Goal: Communication & Community: Answer question/provide support

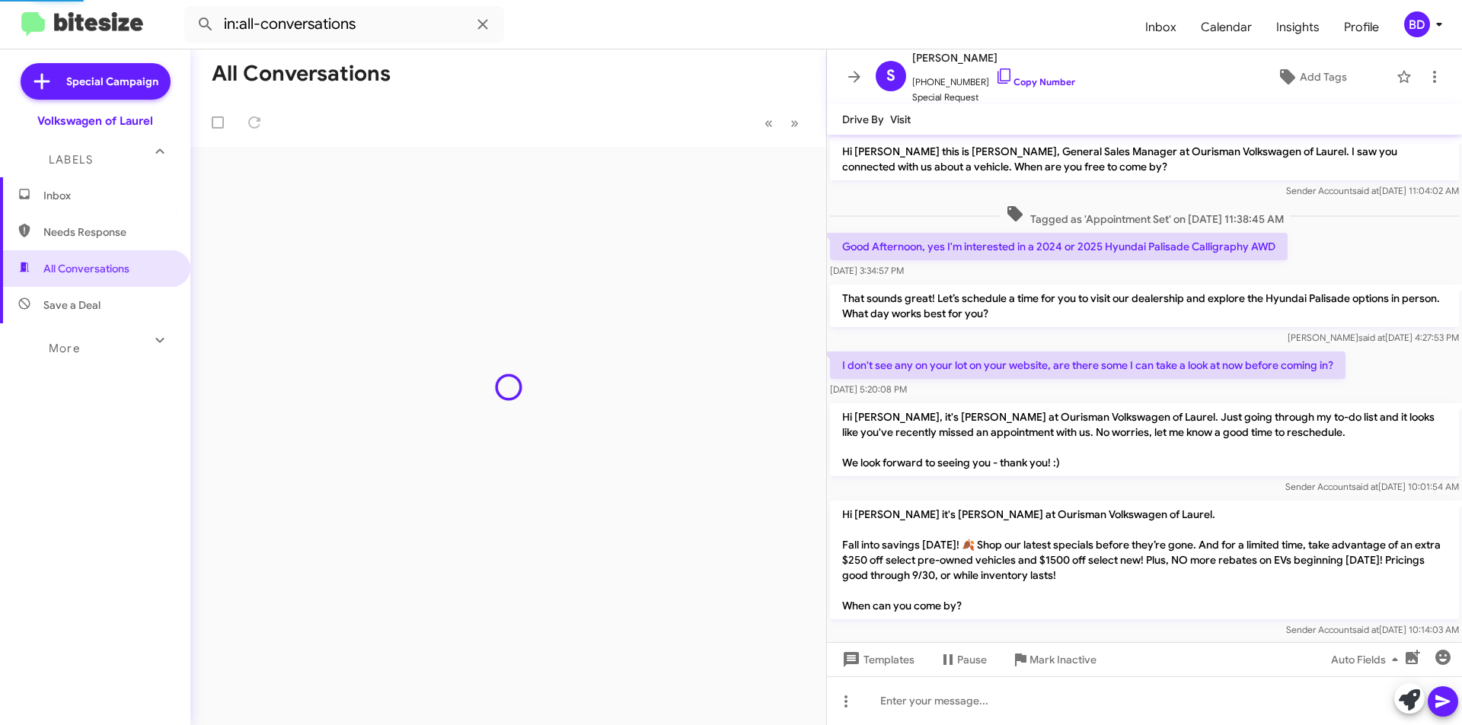
scroll to position [263, 0]
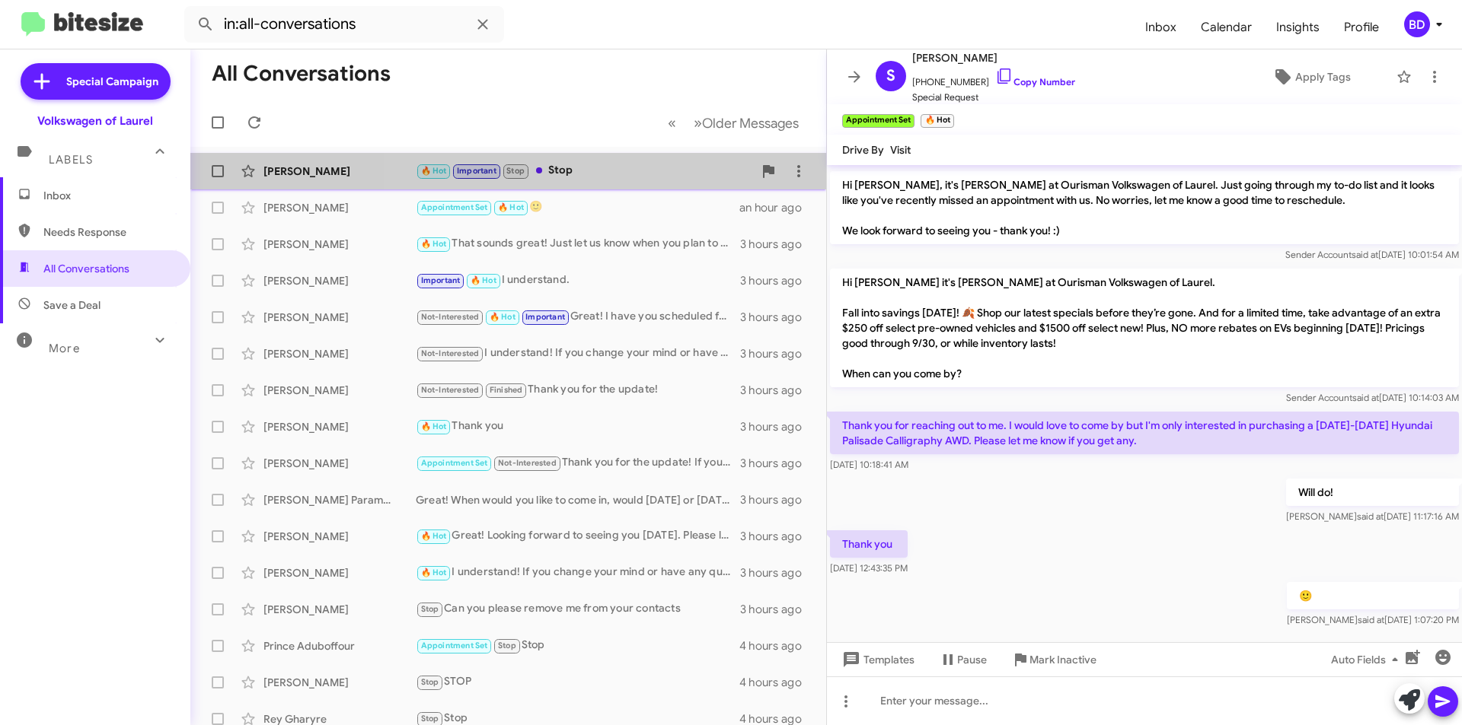
click at [598, 171] on div "🔥 Hot Important Stop Stop" at bounding box center [584, 171] width 337 height 18
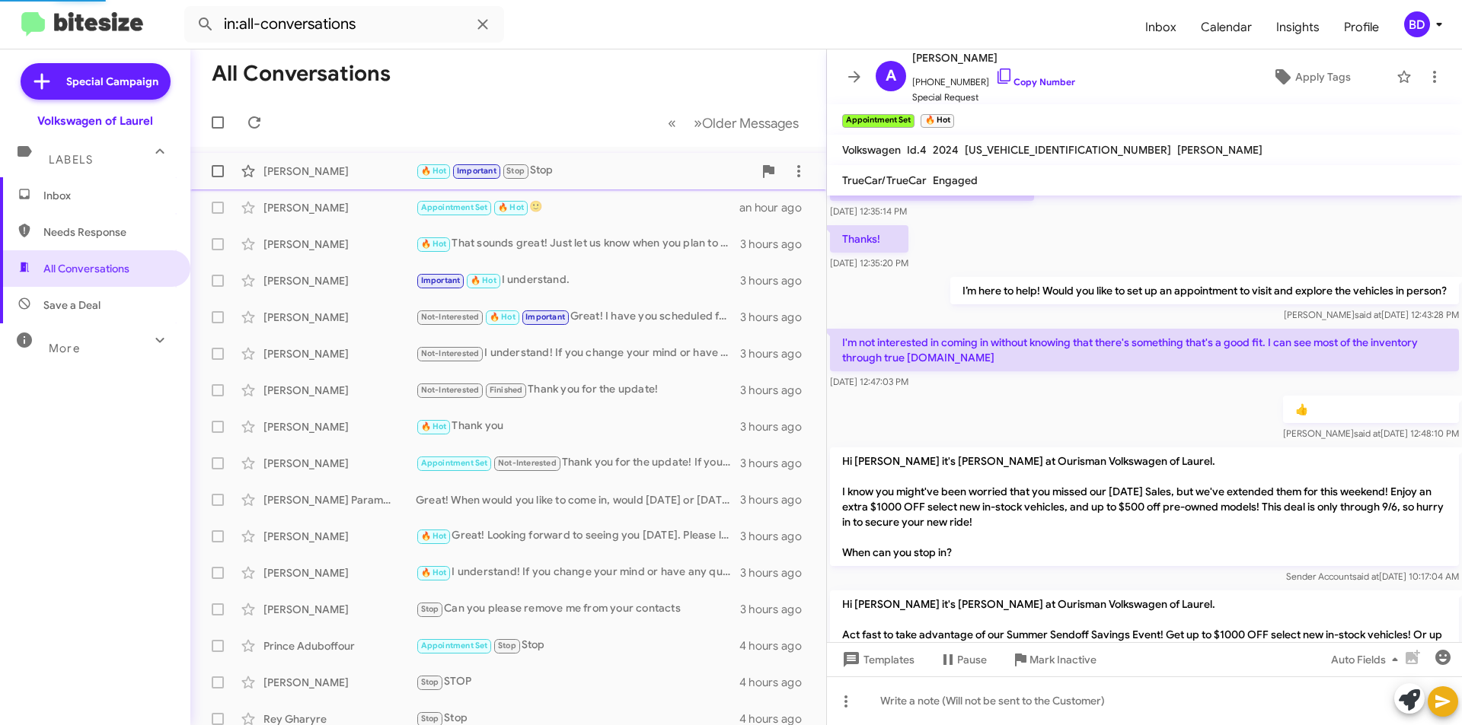
scroll to position [899, 0]
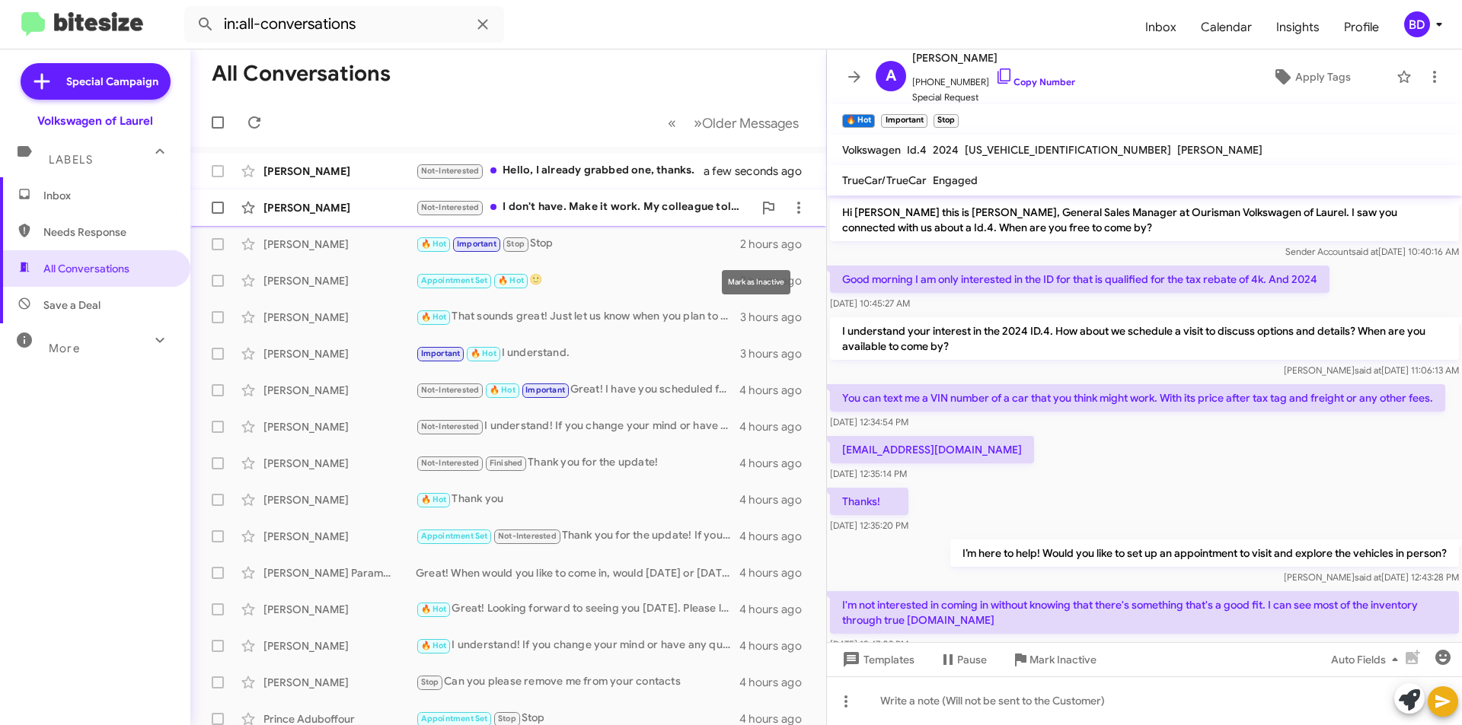
scroll to position [869, 0]
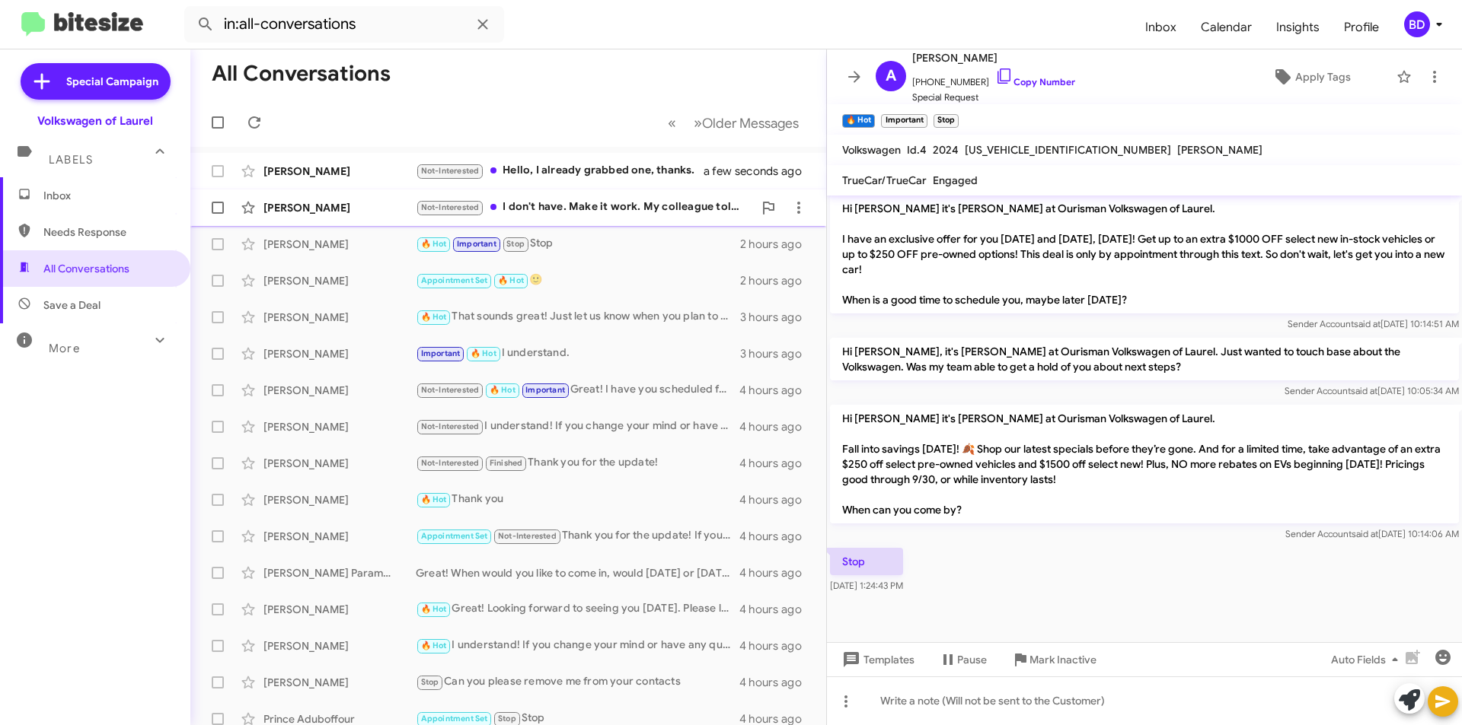
click at [639, 195] on div "Milton Tarkang Not-Interested I don't have. Make it work. My colleague told me …" at bounding box center [507, 208] width 611 height 30
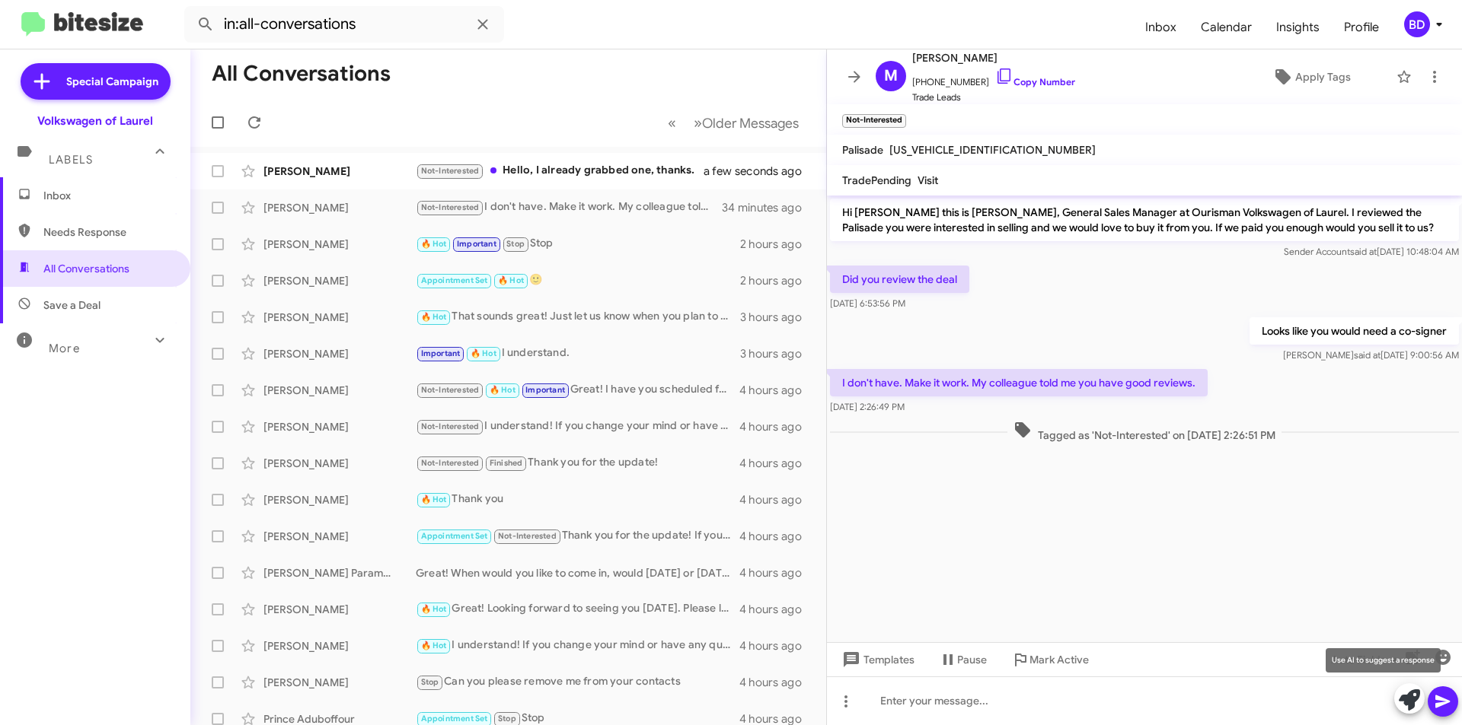
click at [1402, 694] on icon at bounding box center [1408, 700] width 21 height 21
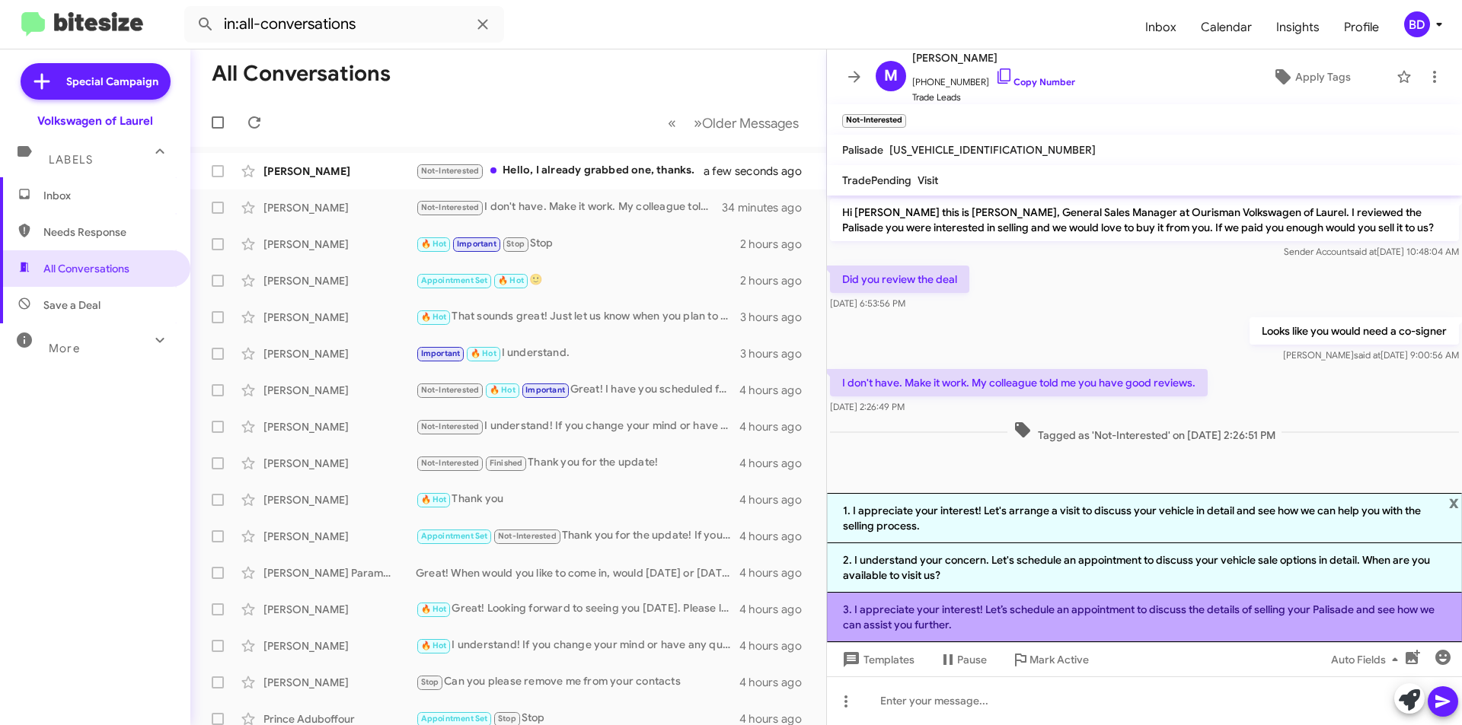
click at [979, 620] on li "3. I appreciate your interest! Let’s schedule an appointment to discuss the det…" at bounding box center [1144, 617] width 635 height 49
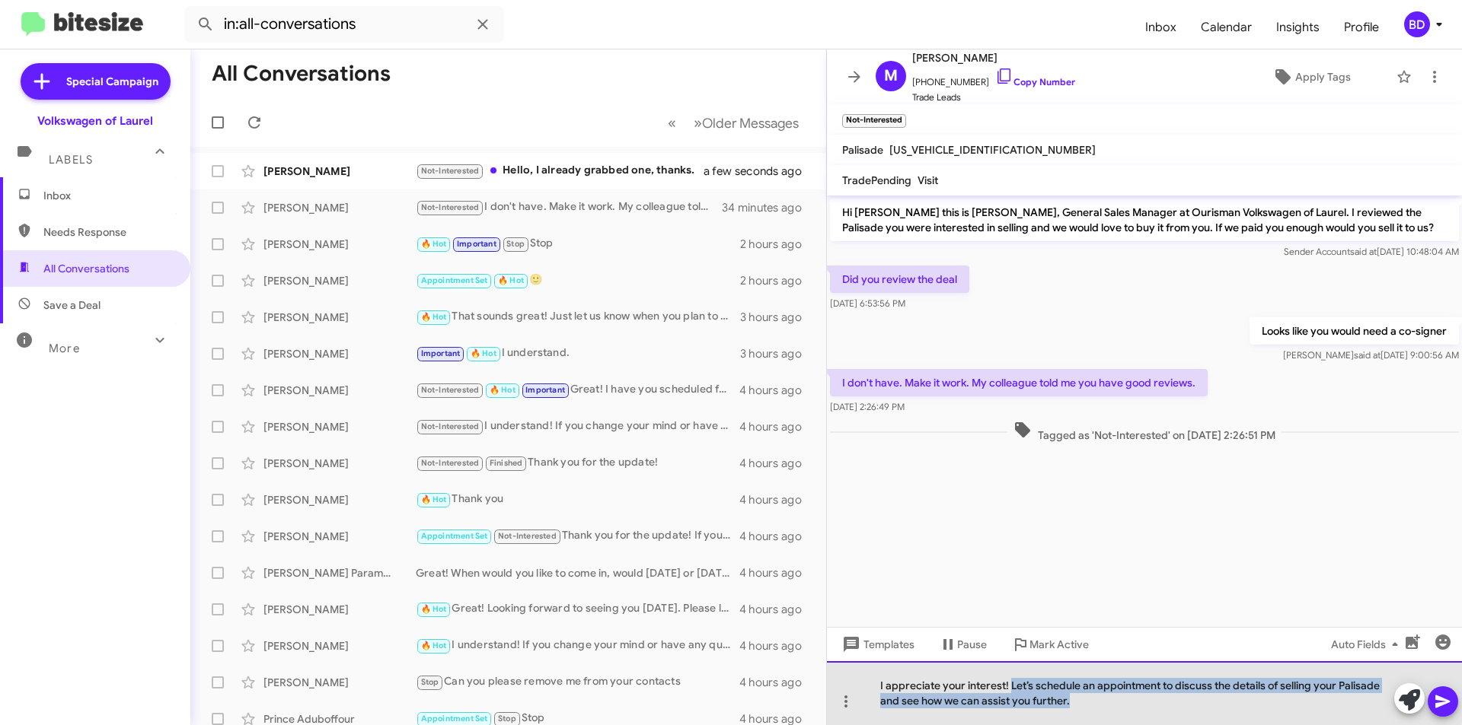
drag, startPoint x: 1008, startPoint y: 687, endPoint x: 1091, endPoint y: 702, distance: 84.2
click at [1091, 703] on div "I appreciate your interest! Let’s schedule an appointment to discuss the detail…" at bounding box center [1144, 694] width 635 height 64
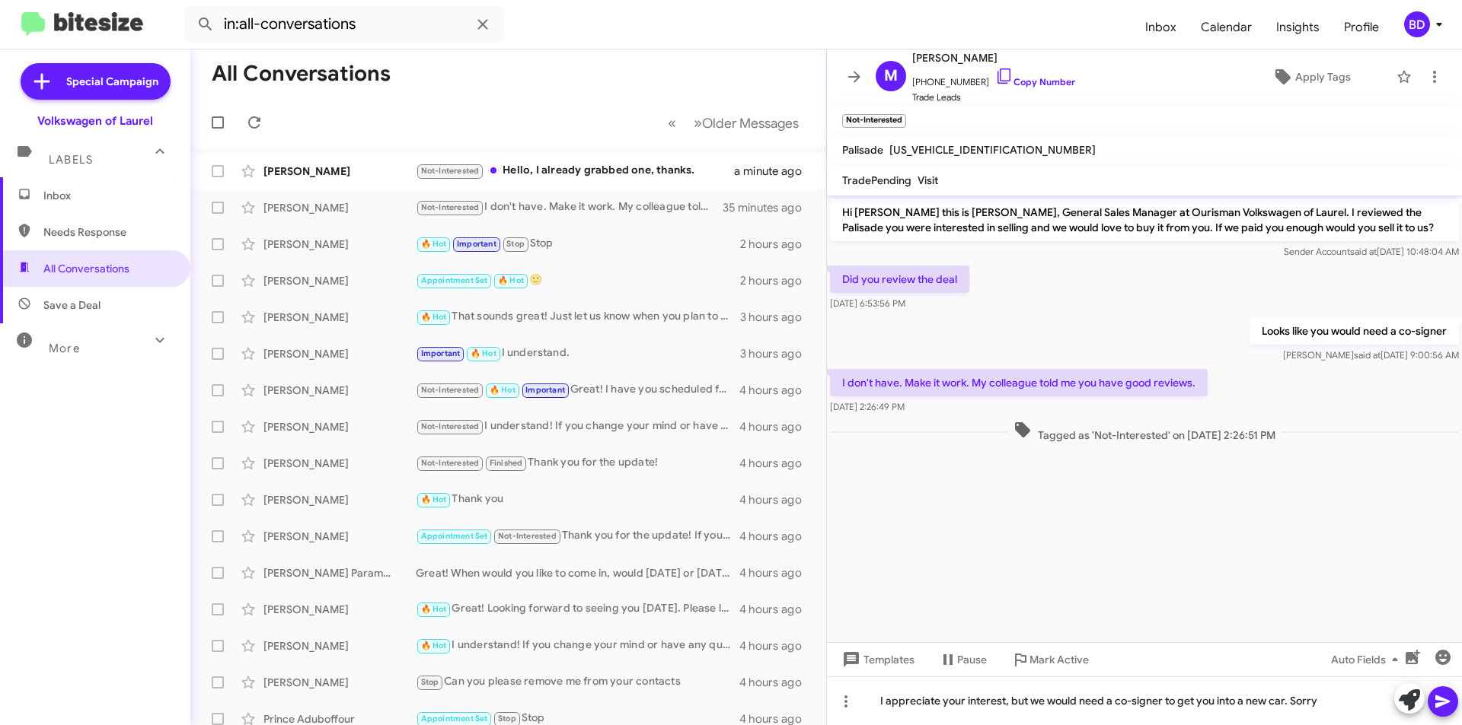
click at [1442, 697] on icon at bounding box center [1442, 702] width 18 height 18
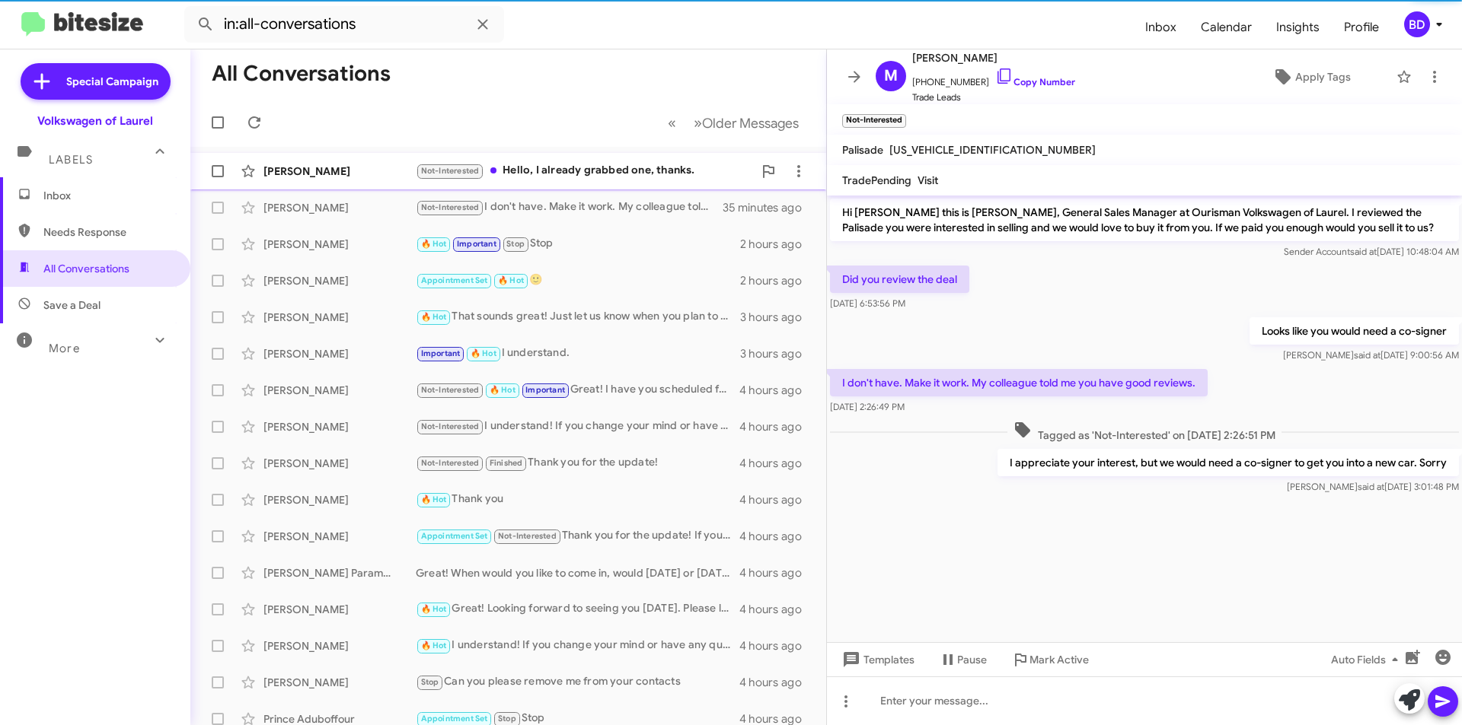
click at [635, 175] on div "Not-Interested Hello, I already grabbed one, thanks." at bounding box center [584, 171] width 337 height 18
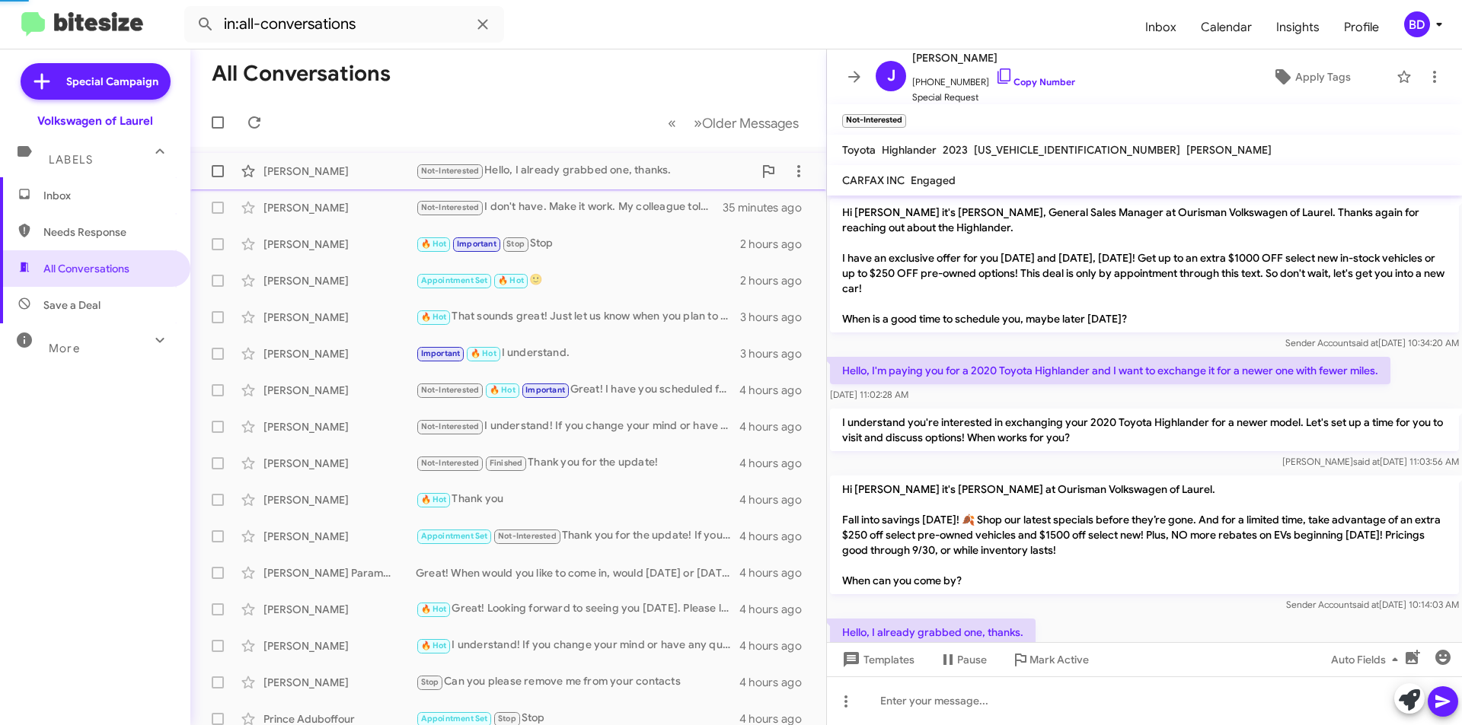
scroll to position [76, 0]
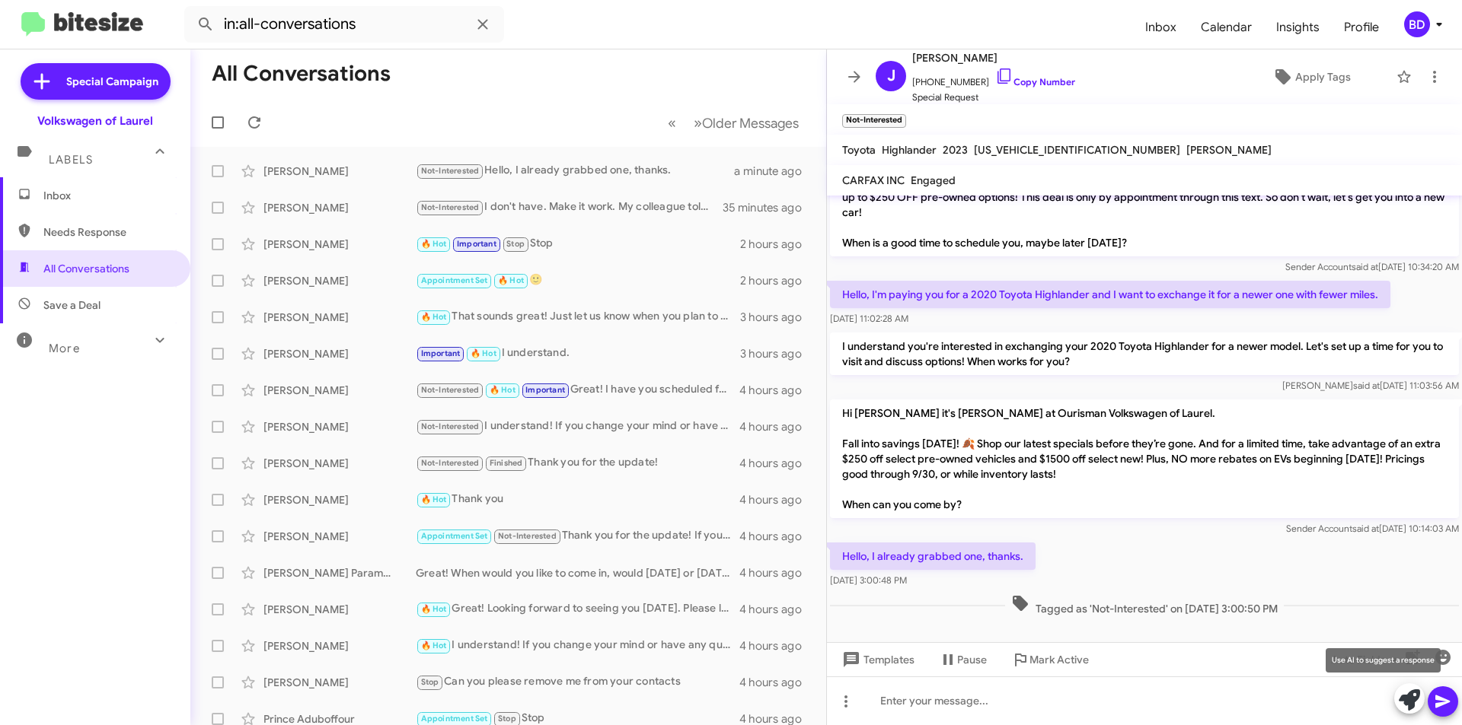
click at [1408, 703] on icon at bounding box center [1408, 700] width 21 height 21
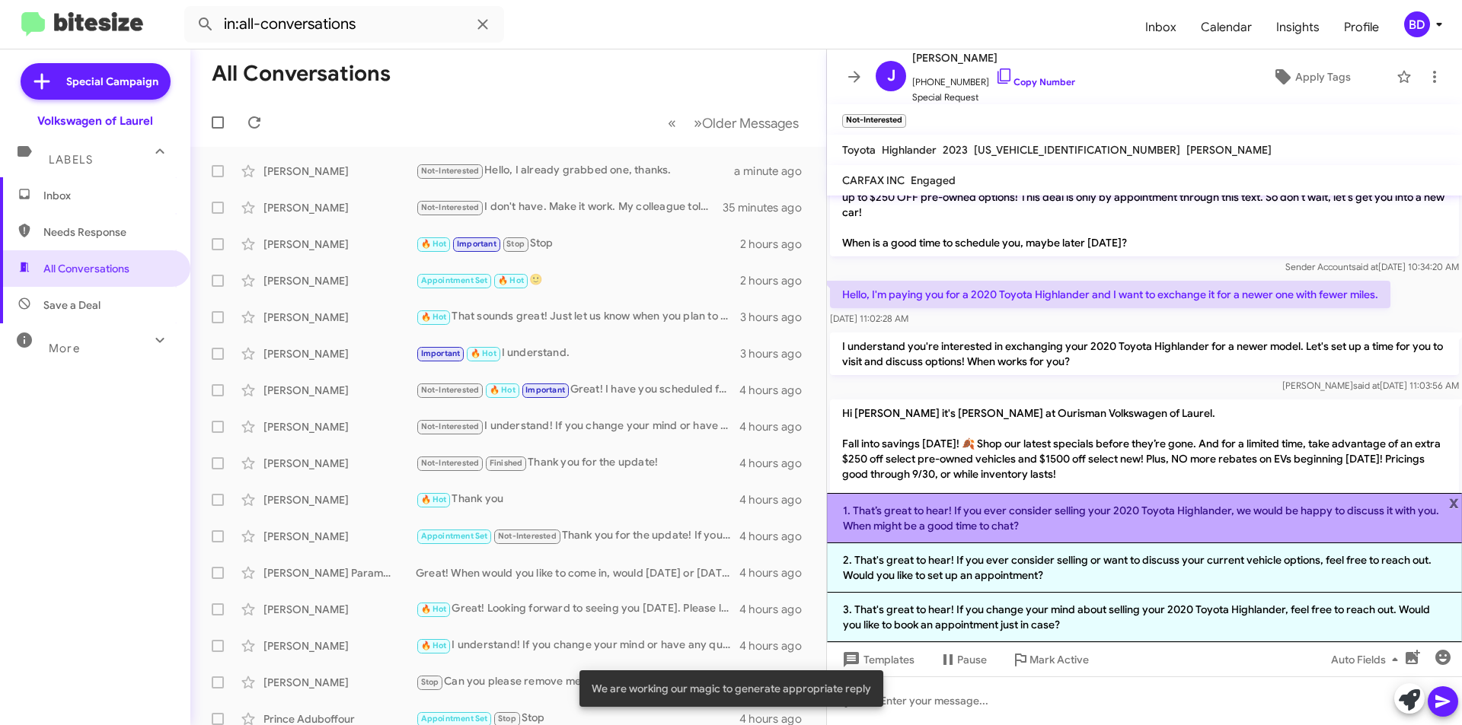
click at [1043, 518] on li "1. That’s great to hear! If you ever consider selling your 2020 Toyota Highland…" at bounding box center [1144, 518] width 635 height 50
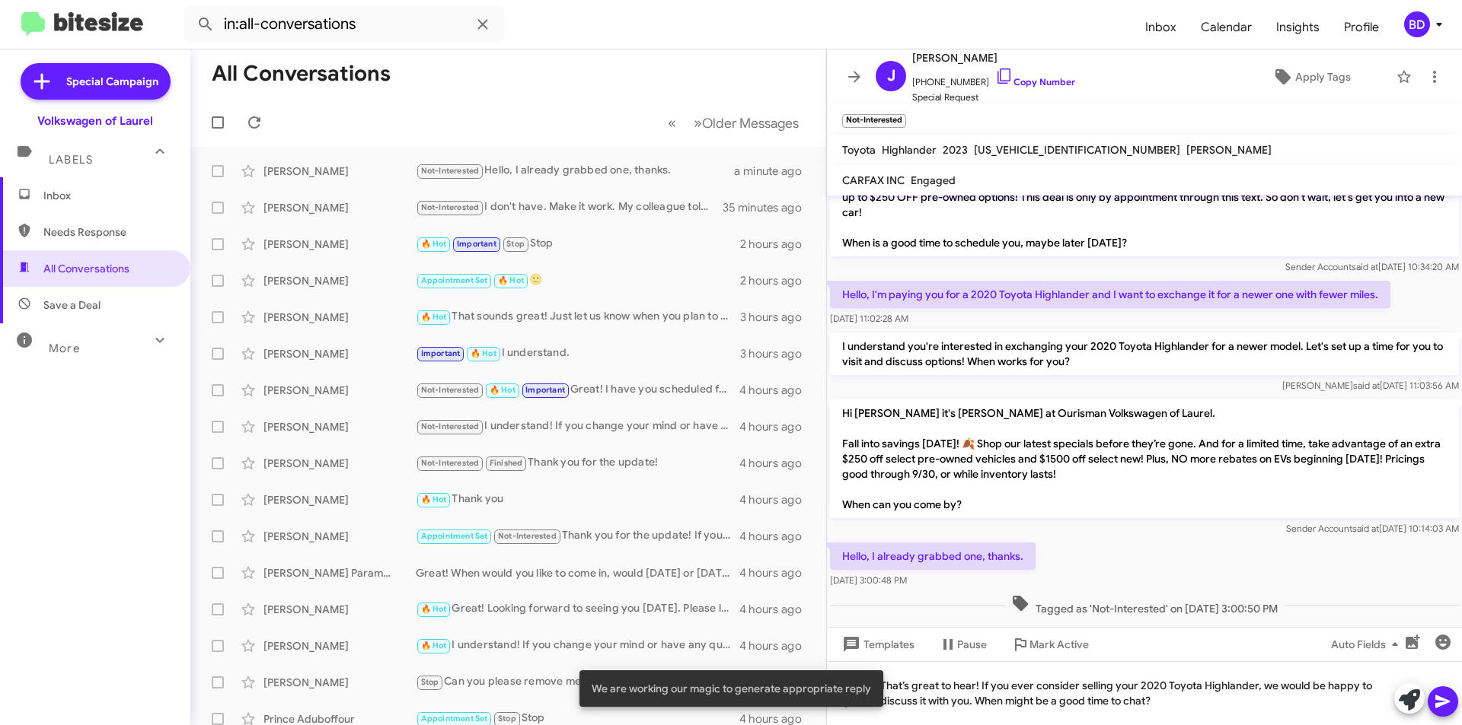
click at [1449, 701] on icon at bounding box center [1442, 702] width 18 height 18
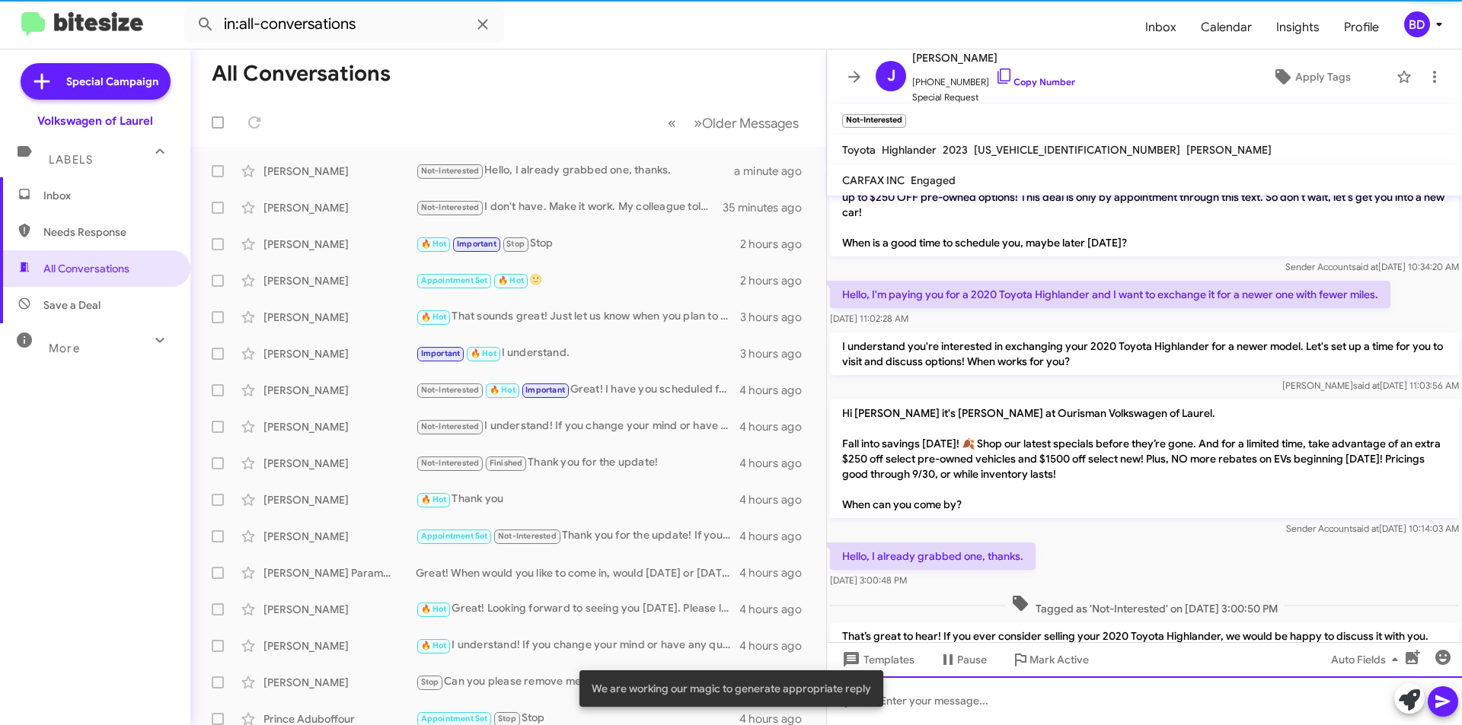
scroll to position [147, 0]
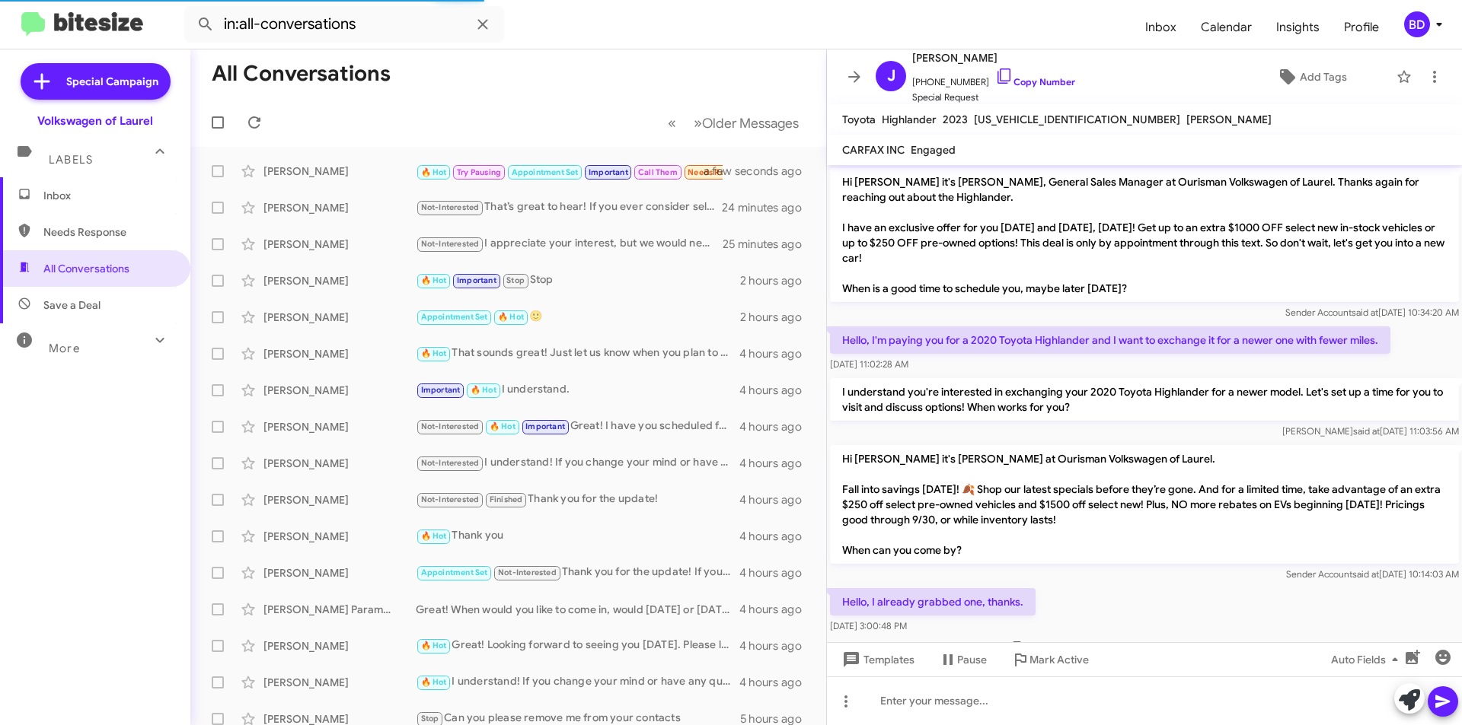
scroll to position [116, 0]
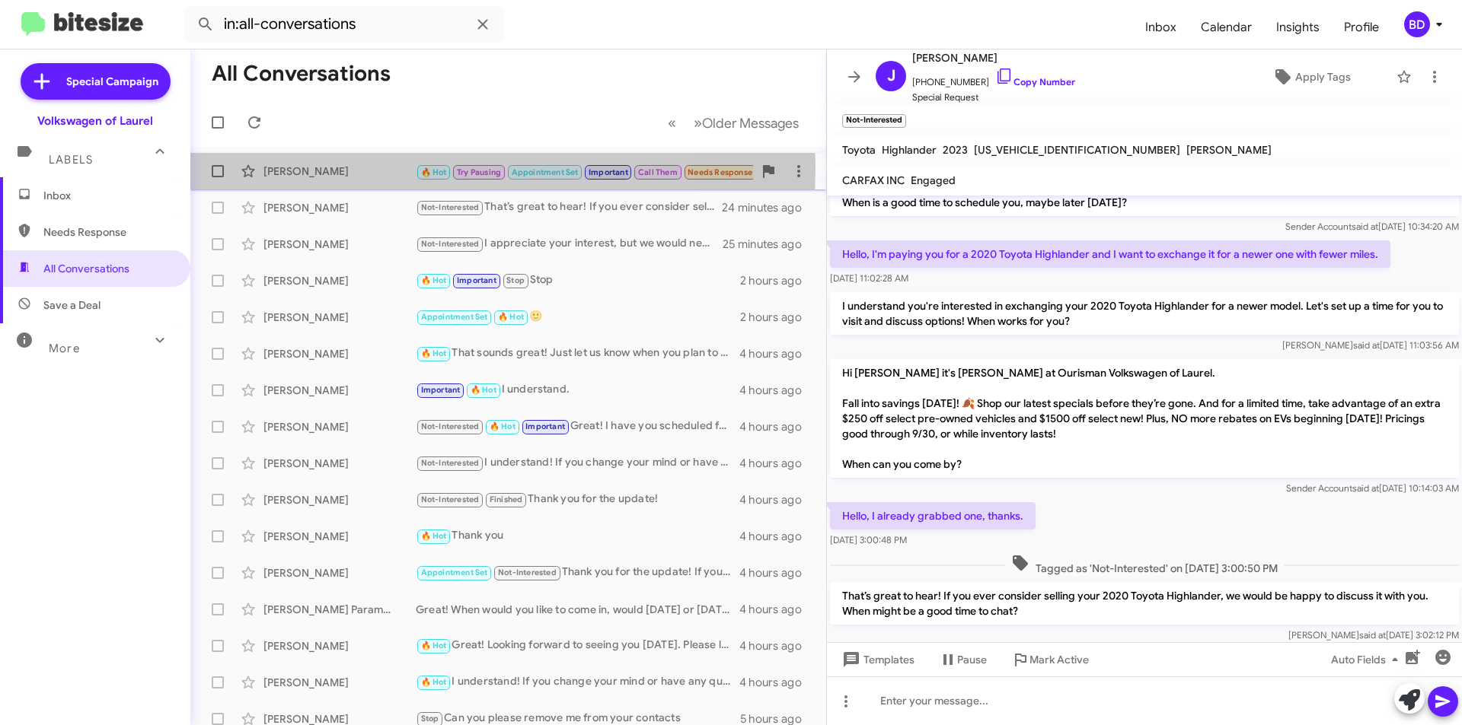
click at [369, 167] on div "Scott Crocker" at bounding box center [339, 171] width 152 height 15
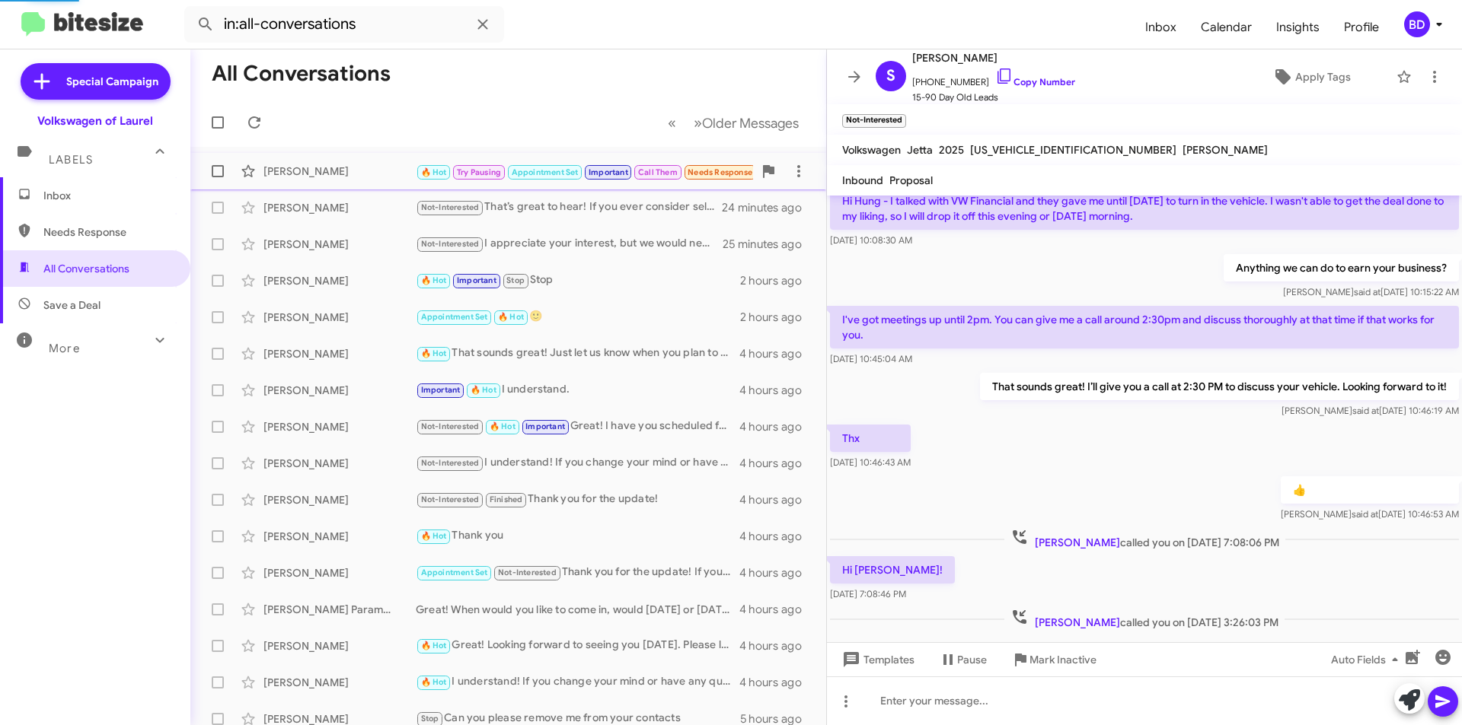
scroll to position [145, 0]
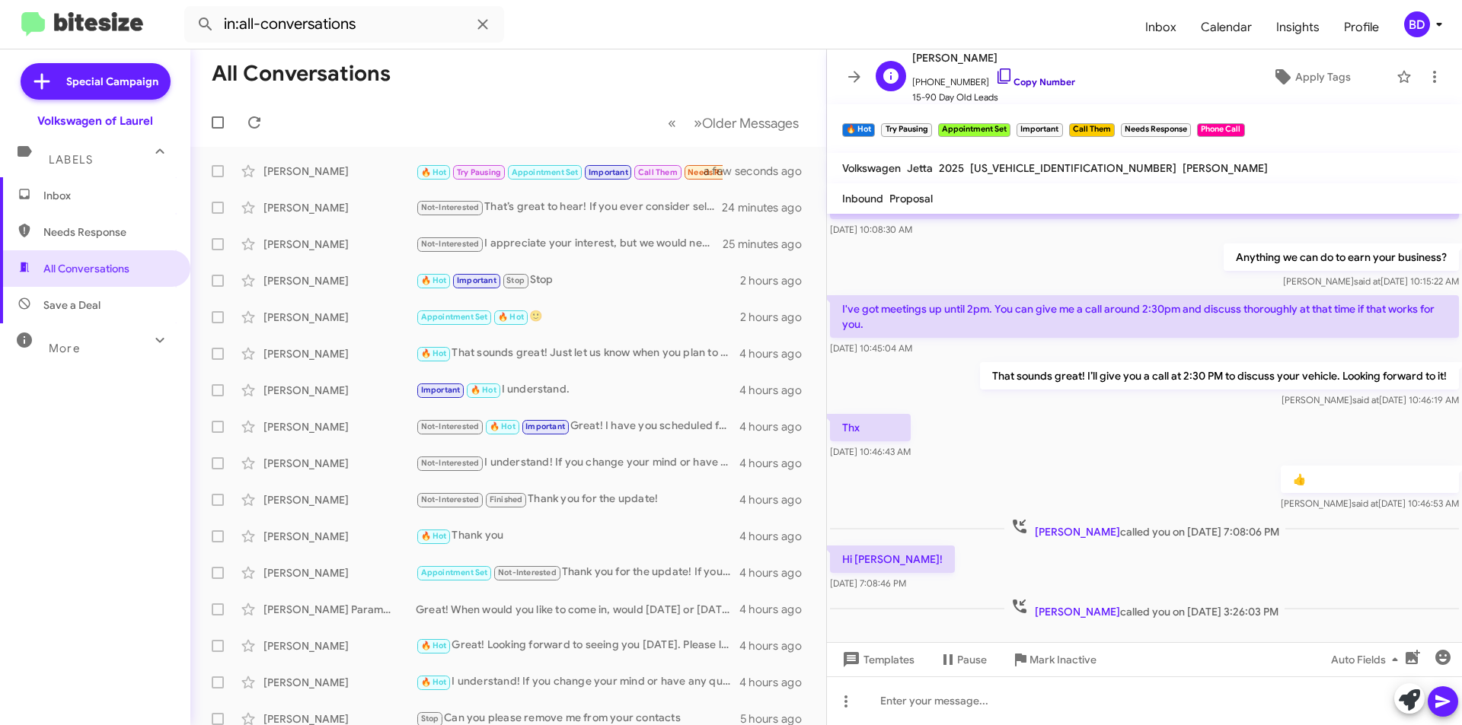
click at [1041, 80] on link "Copy Number" at bounding box center [1035, 81] width 80 height 11
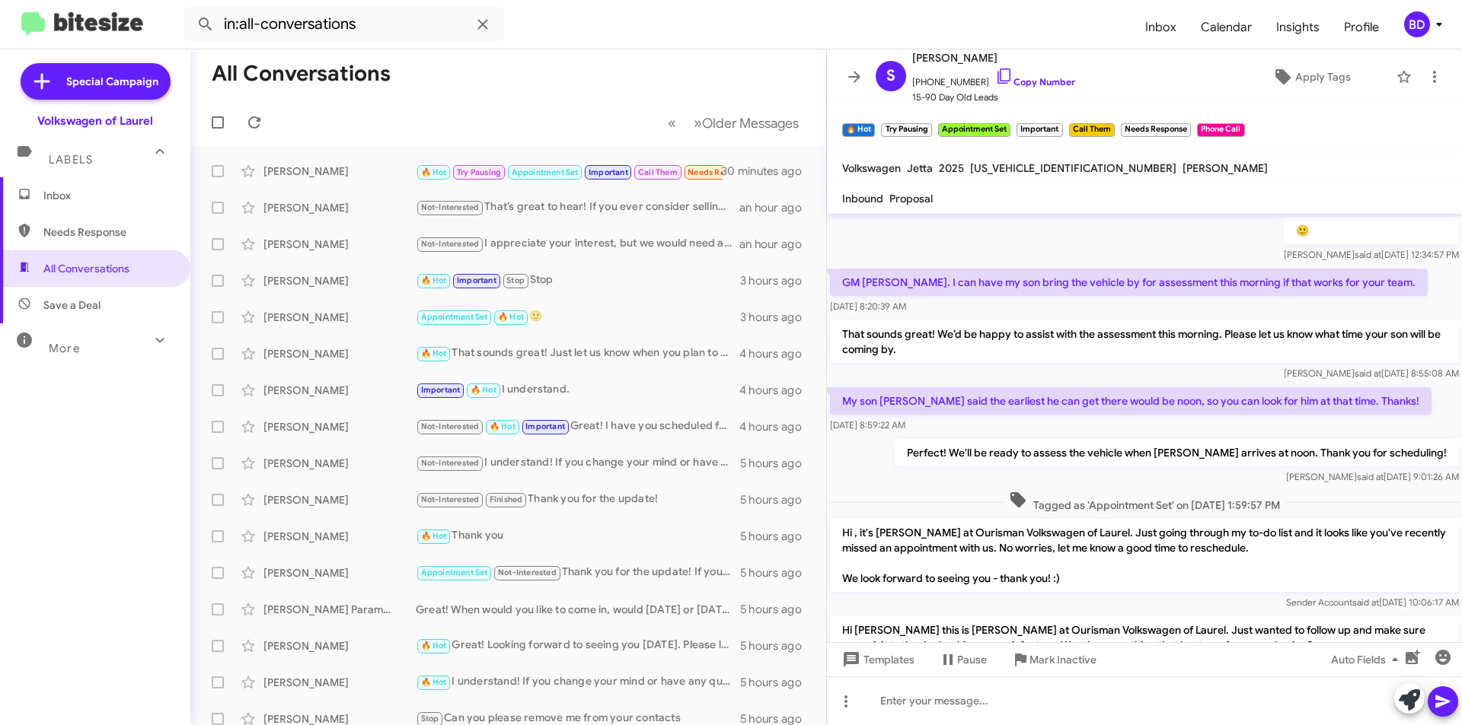
scroll to position [868, 0]
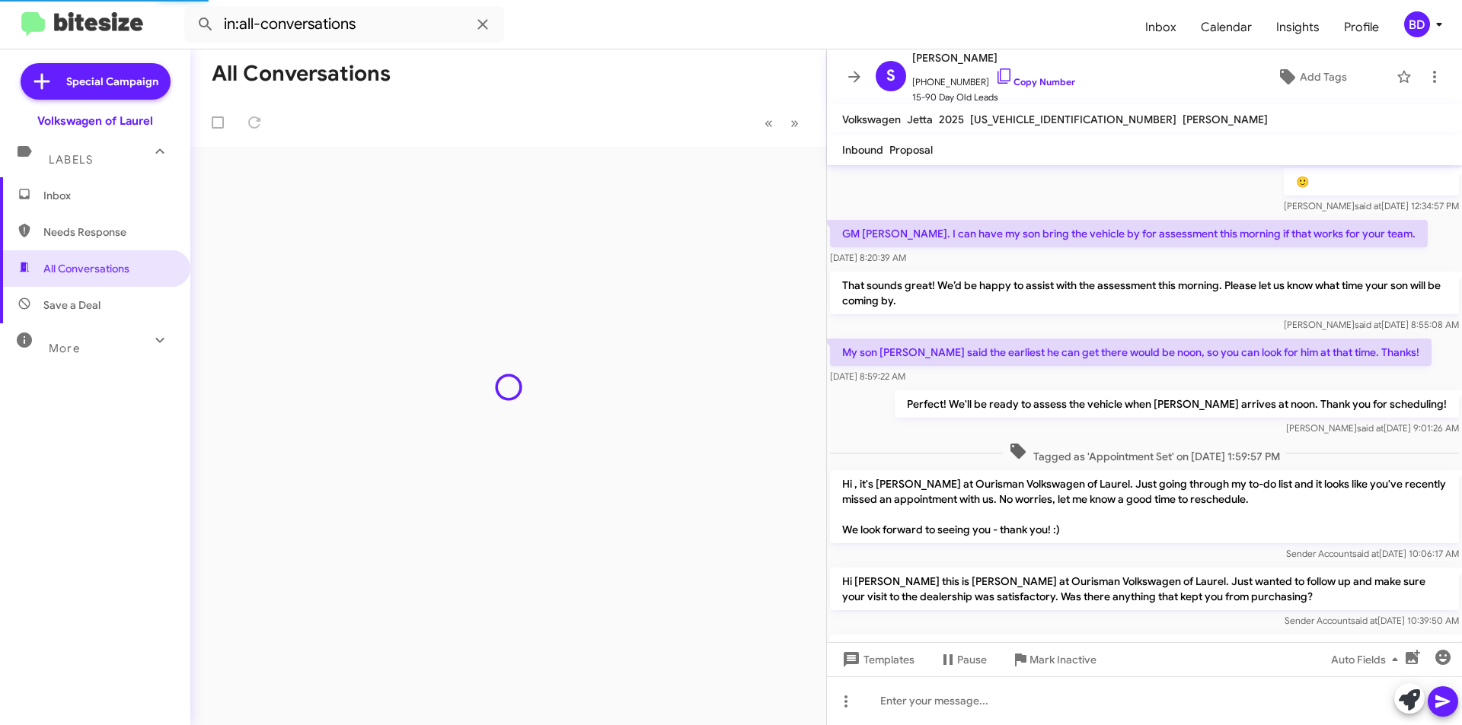
scroll to position [868, 0]
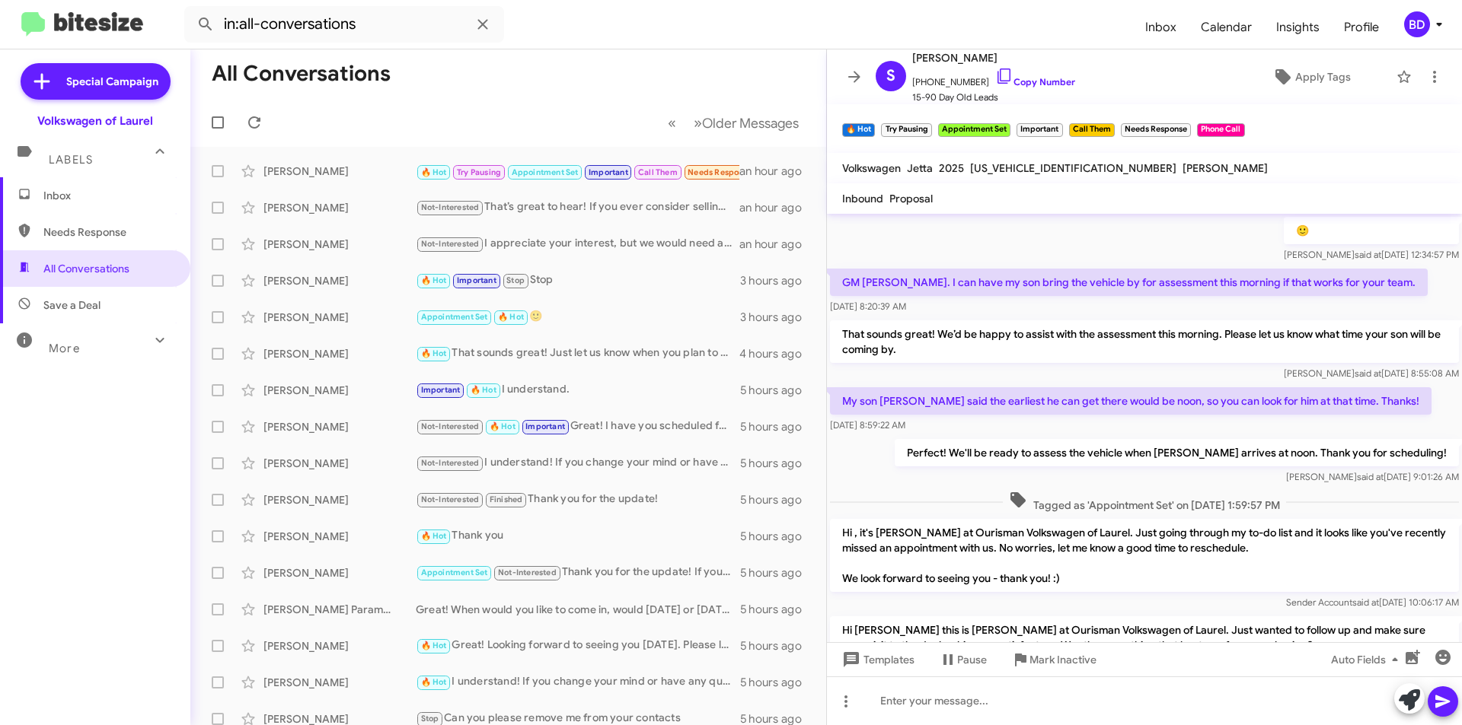
scroll to position [868, 0]
